Goal: Navigation & Orientation: Find specific page/section

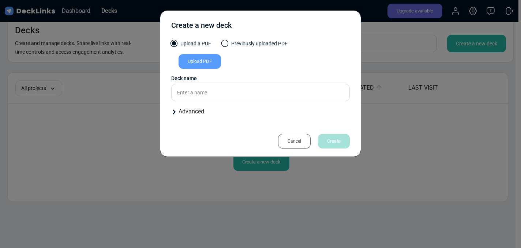
click at [296, 145] on div "Cancel" at bounding box center [294, 141] width 33 height 15
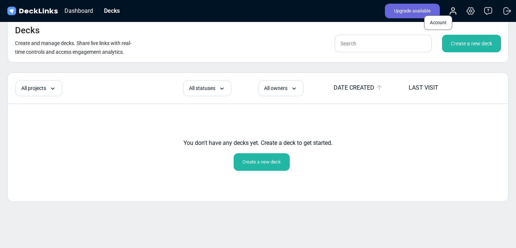
click at [454, 12] on icon at bounding box center [453, 13] width 6 height 2
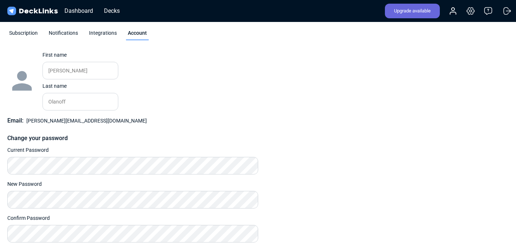
click at [342, 86] on div "Change photo First name [PERSON_NAME] Please enter your first name. Last name […" at bounding box center [257, 146] width 501 height 191
click at [23, 12] on img at bounding box center [32, 11] width 53 height 11
click at [27, 10] on img at bounding box center [32, 11] width 53 height 11
click at [111, 7] on div "Decks" at bounding box center [111, 10] width 23 height 9
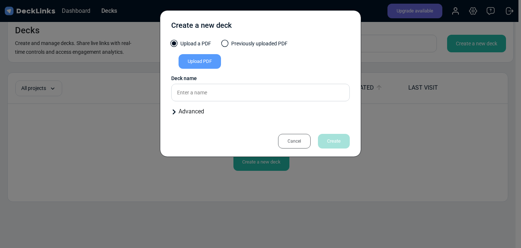
click at [298, 137] on div "Cancel" at bounding box center [294, 141] width 33 height 15
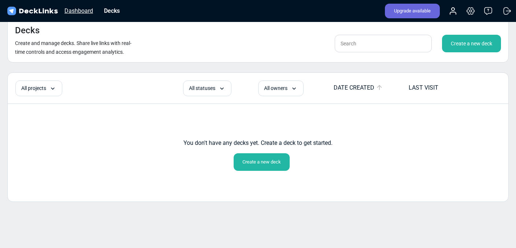
click at [81, 12] on div "Dashboard" at bounding box center [79, 10] width 36 height 9
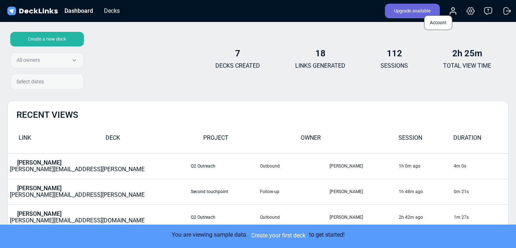
click at [450, 11] on icon at bounding box center [452, 11] width 9 height 9
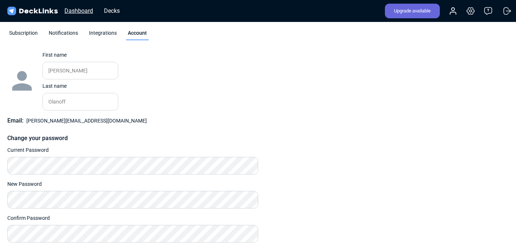
click at [68, 14] on div "Dashboard" at bounding box center [79, 10] width 36 height 9
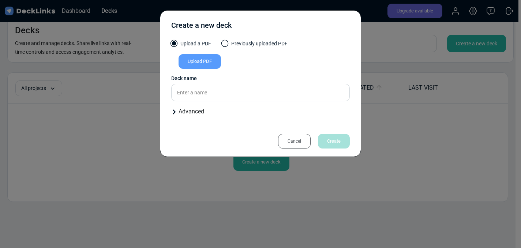
click at [295, 141] on div "Cancel" at bounding box center [294, 141] width 33 height 15
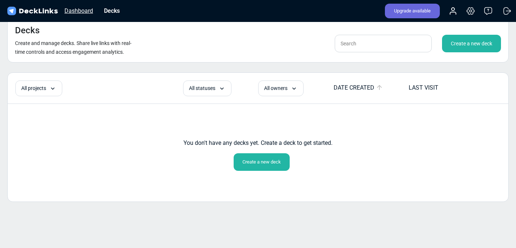
click at [81, 13] on div "Dashboard" at bounding box center [79, 10] width 36 height 9
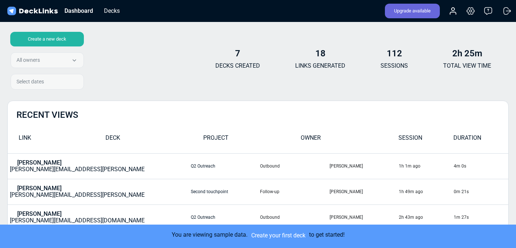
click at [49, 10] on img at bounding box center [32, 11] width 53 height 11
click at [45, 12] on img at bounding box center [32, 11] width 53 height 11
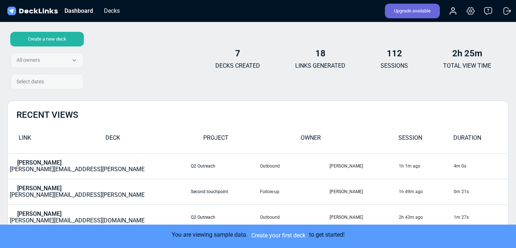
click at [45, 12] on img at bounding box center [32, 11] width 53 height 11
click at [74, 12] on div "Dashboard" at bounding box center [79, 10] width 36 height 9
click at [111, 8] on div "Decks" at bounding box center [111, 10] width 23 height 9
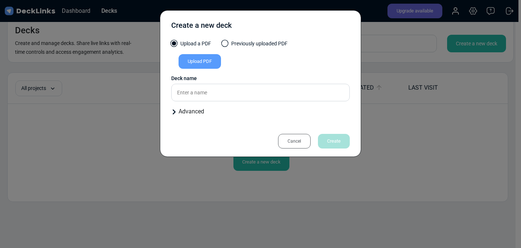
click at [298, 144] on div "Cancel" at bounding box center [294, 141] width 33 height 15
